Goal: Check status

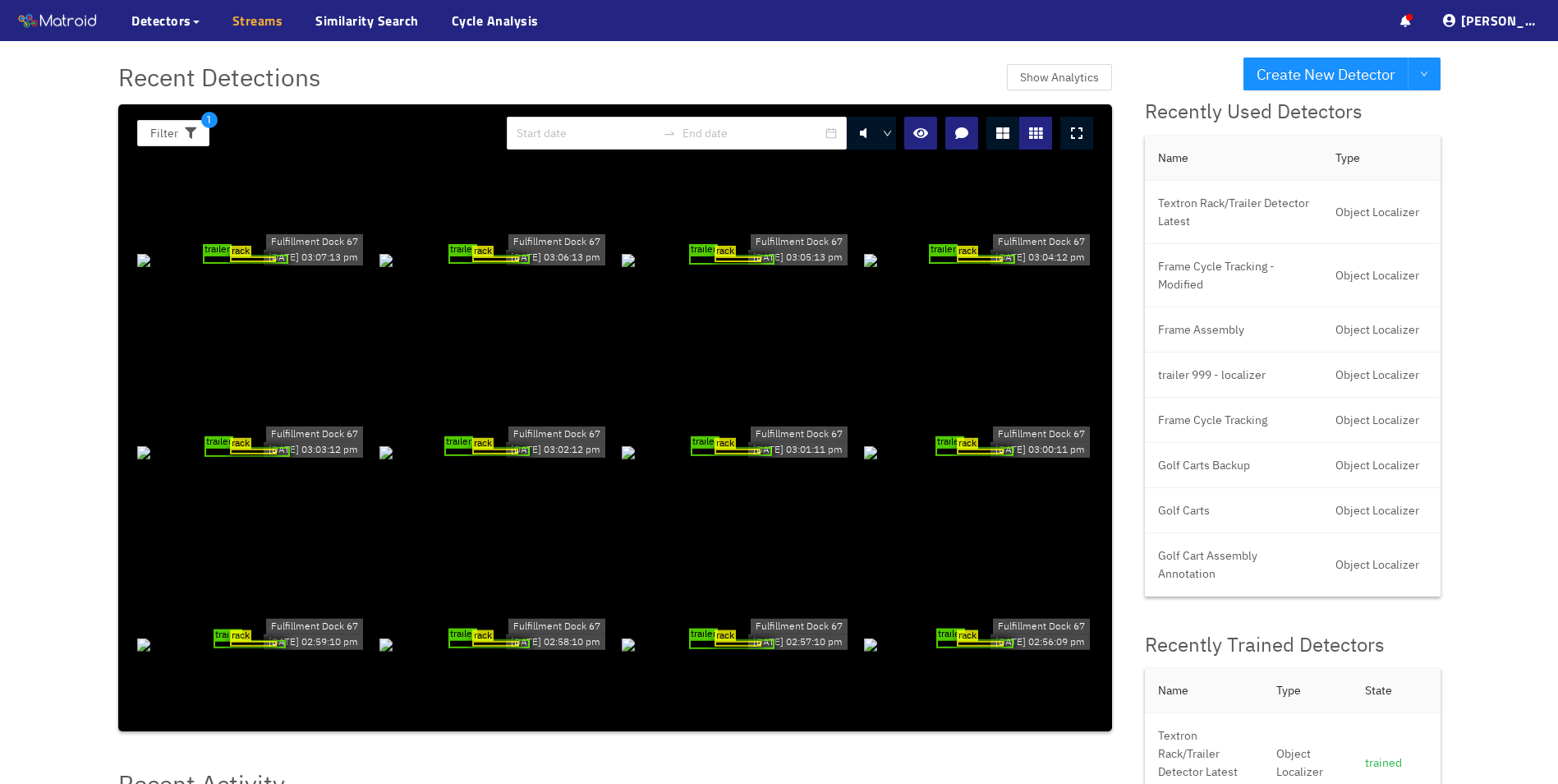
click at [244, 20] on link "Streams" at bounding box center [257, 20] width 50 height 19
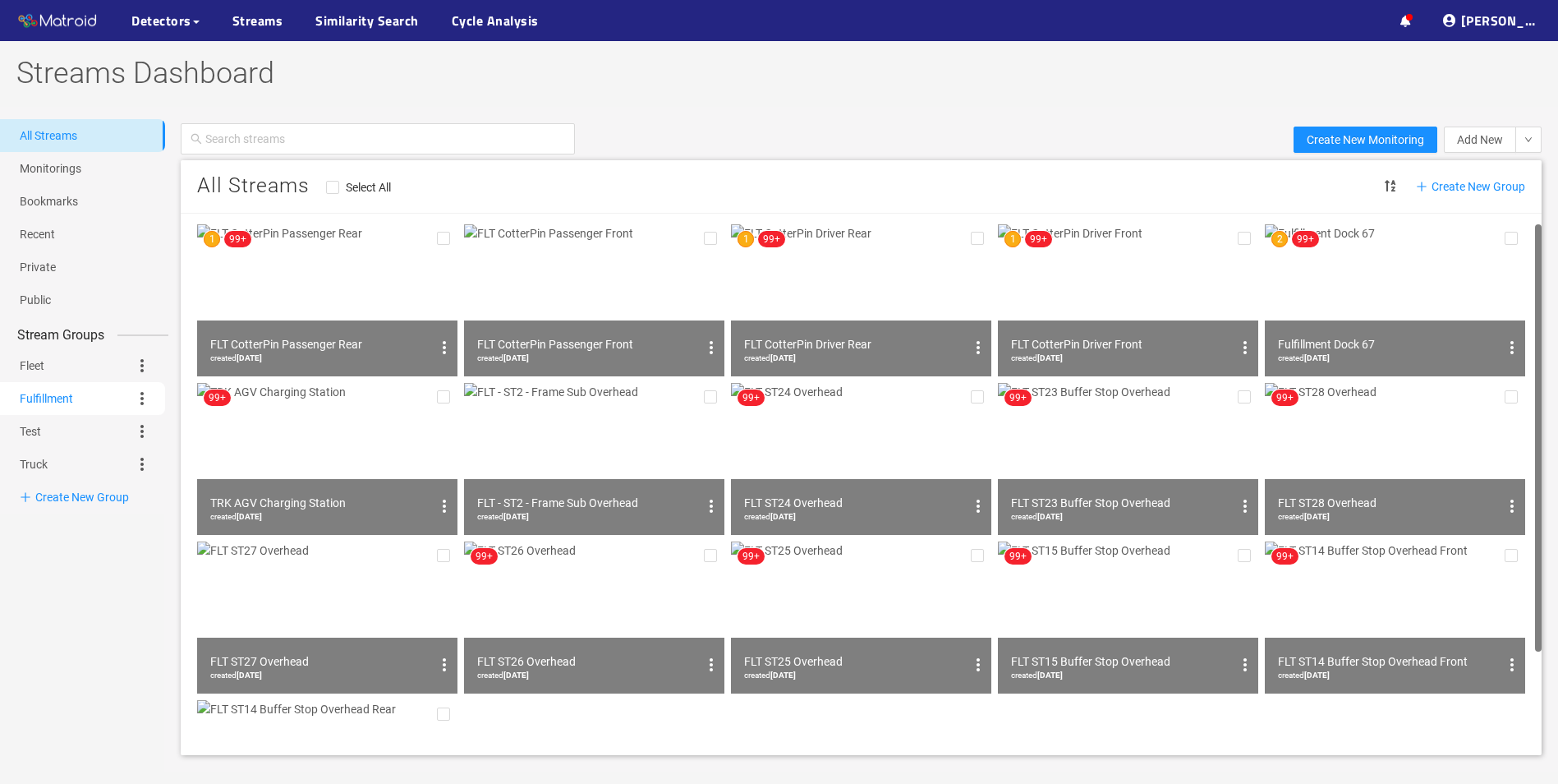
click at [70, 396] on link "Fulfillment" at bounding box center [46, 398] width 53 height 33
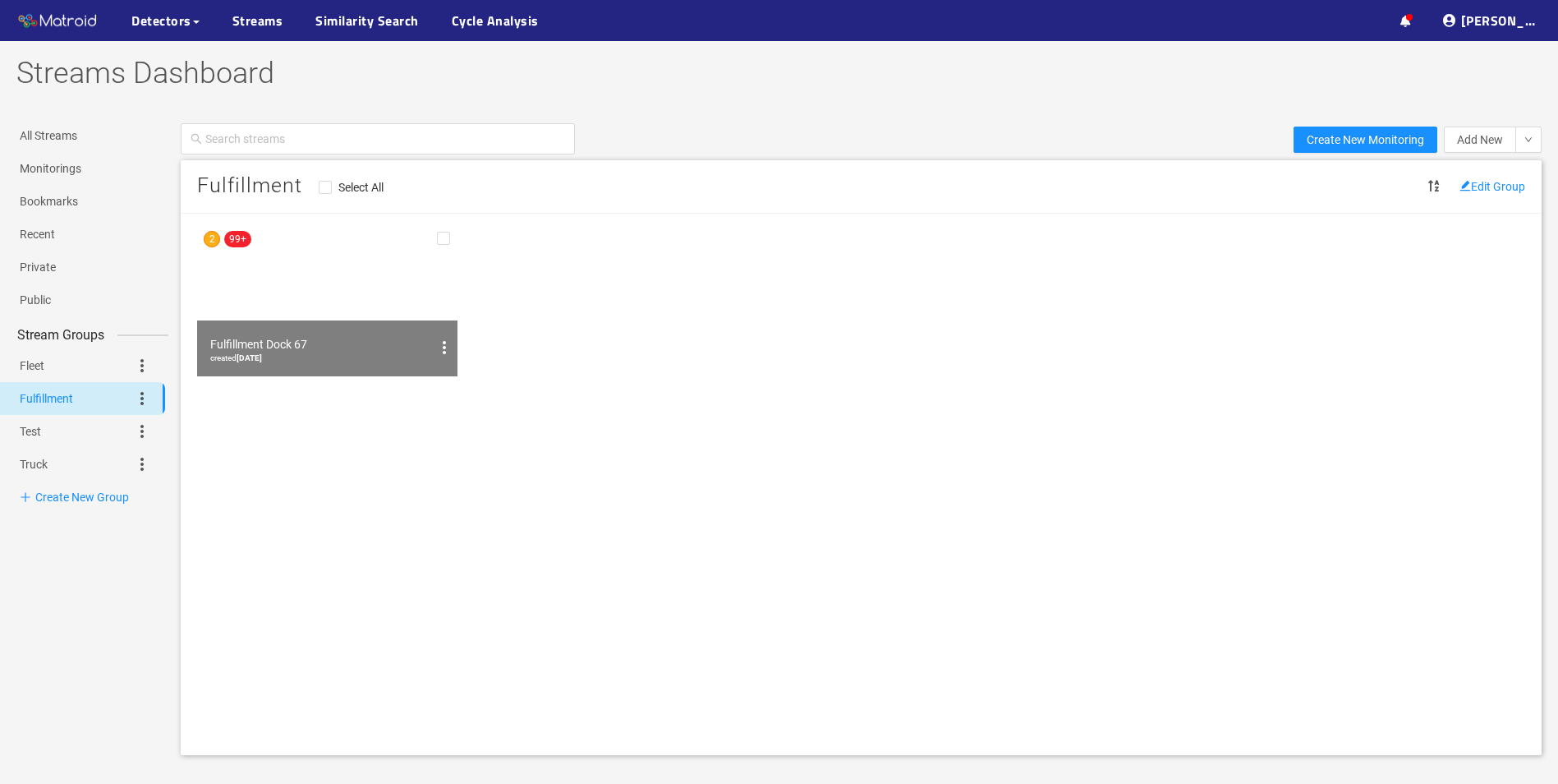
click at [332, 282] on img at bounding box center [328, 300] width 261 height 152
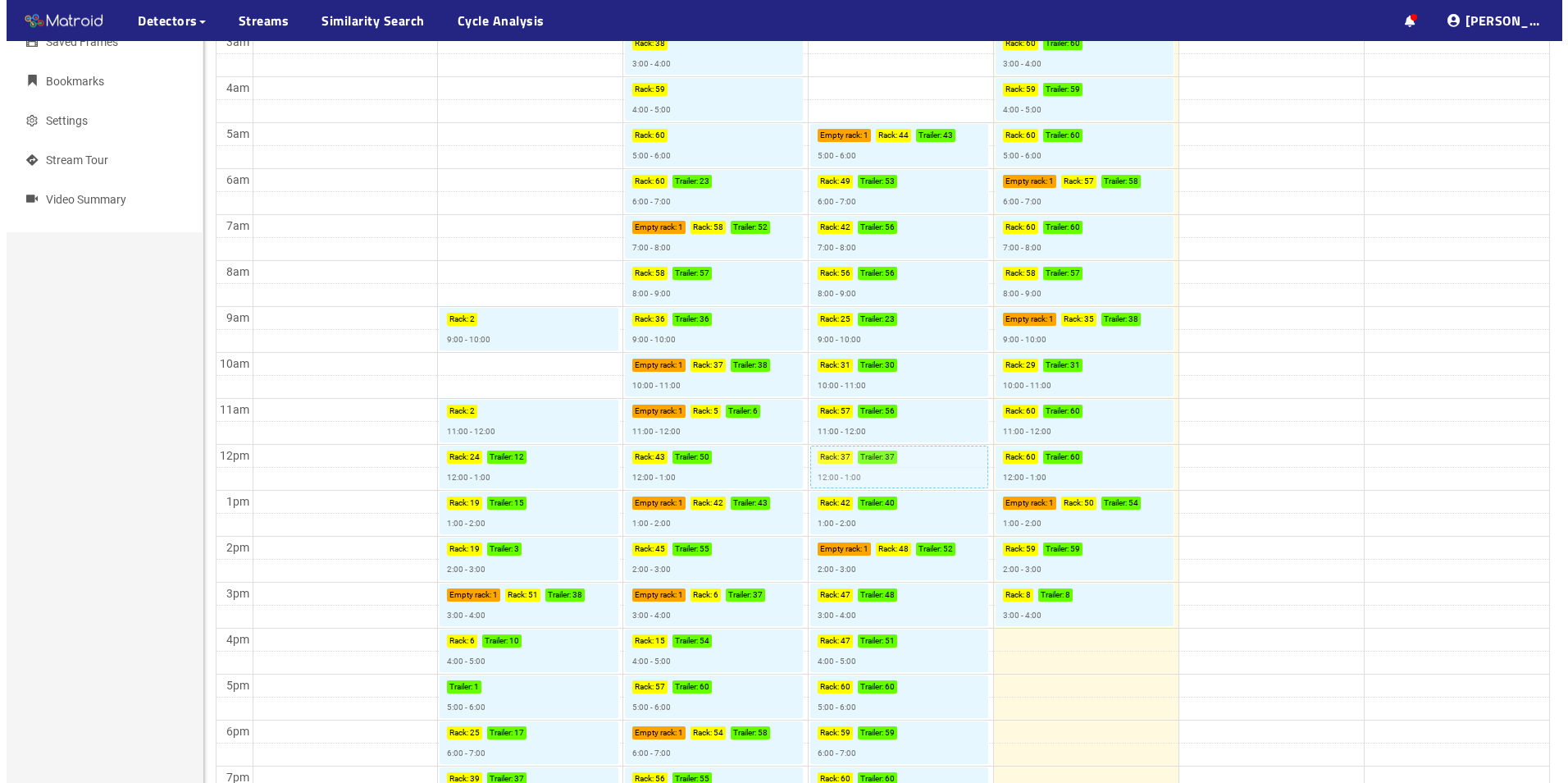
scroll to position [410, 0]
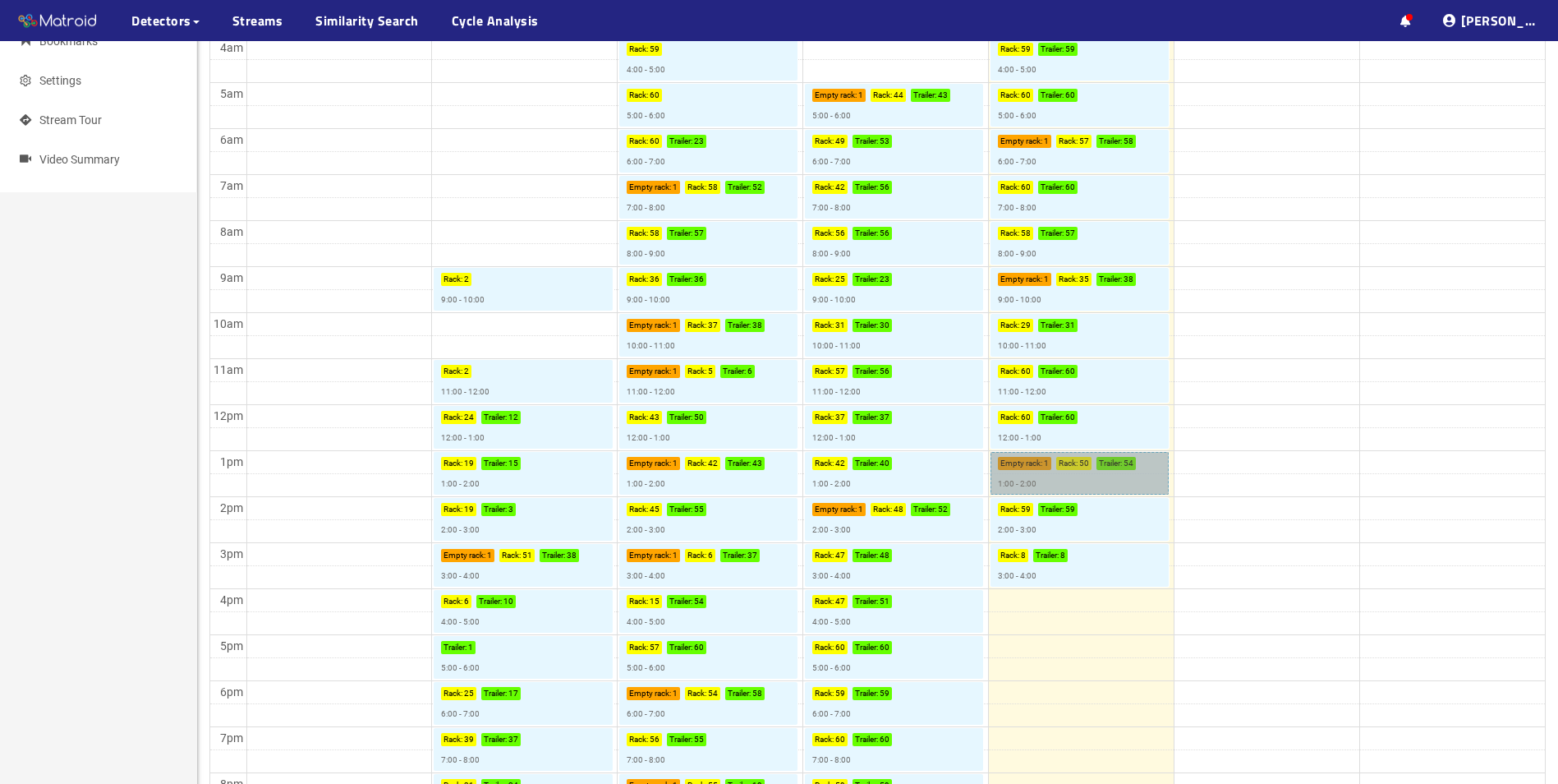
click at [1115, 477] on link "Empty rack : 1 Rack : 50 Trailer : 54 1:00 - 2:00" at bounding box center [1080, 473] width 178 height 43
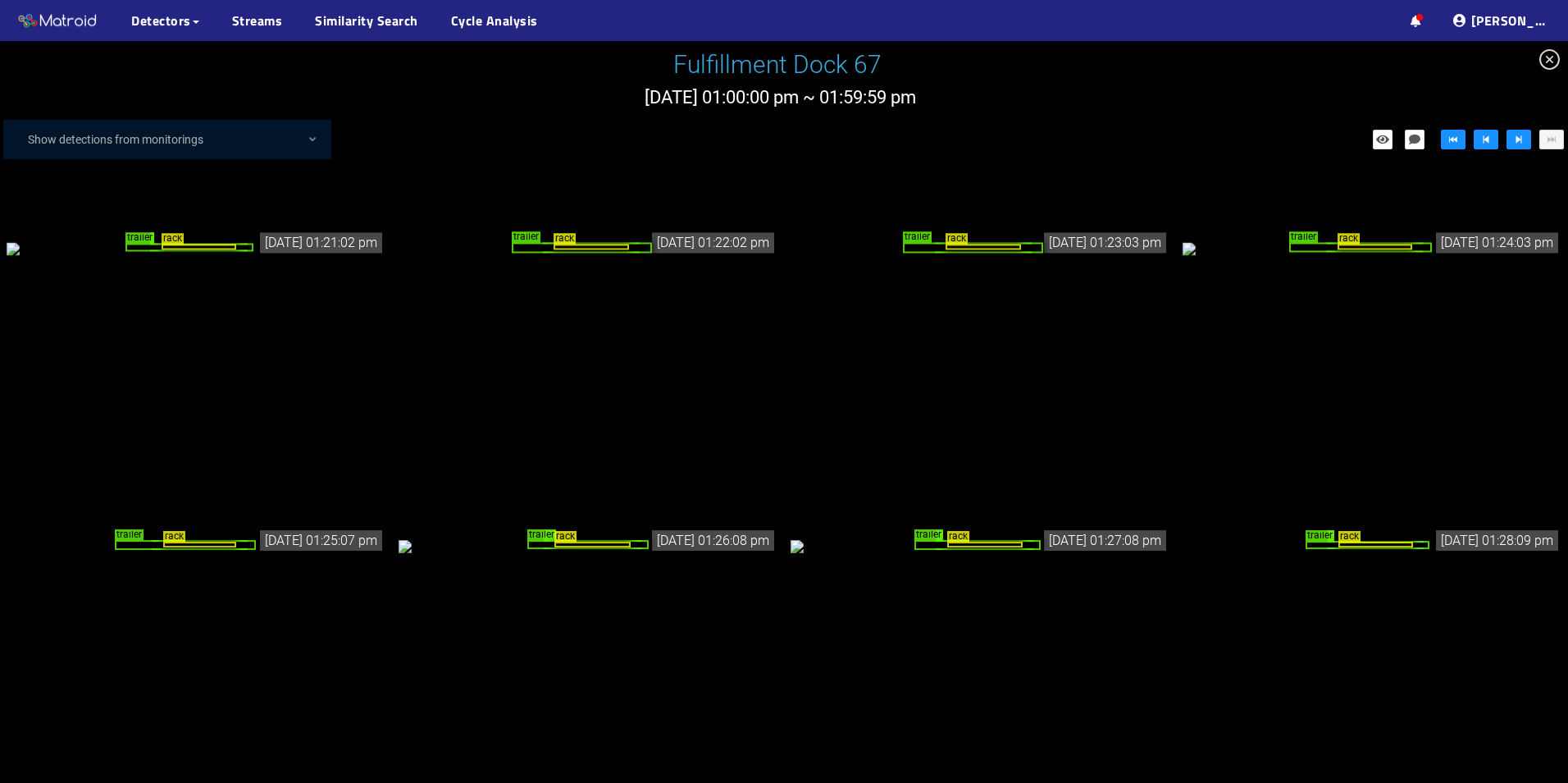
scroll to position [1442, 0]
